Goal: Task Accomplishment & Management: Manage account settings

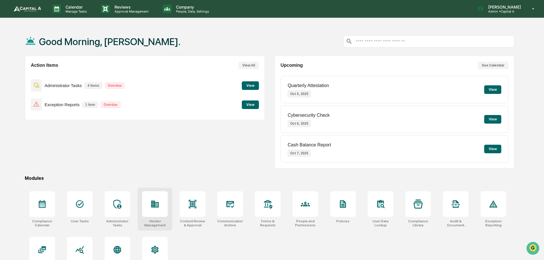
click at [153, 203] on icon at bounding box center [155, 203] width 8 height 7
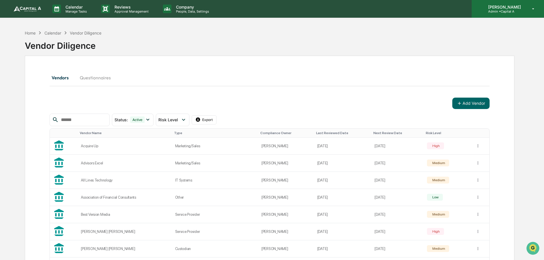
click at [501, 10] on p "Admin • Capital A" at bounding box center [504, 11] width 40 height 4
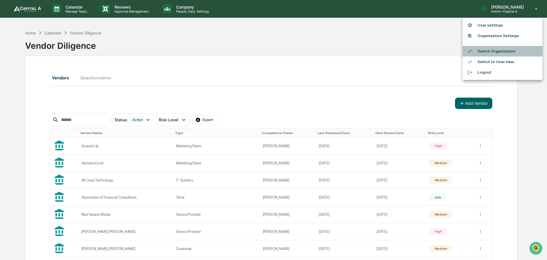
click at [499, 52] on li "Switch Organization" at bounding box center [503, 51] width 80 height 11
